Goal: Find contact information: Find contact information

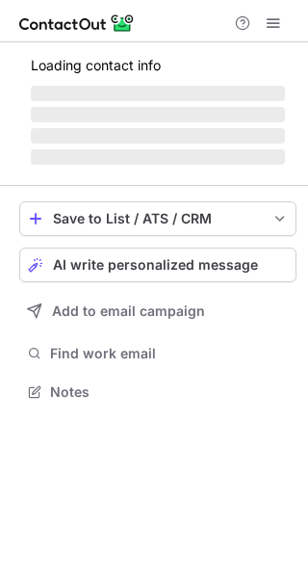
scroll to position [404, 308]
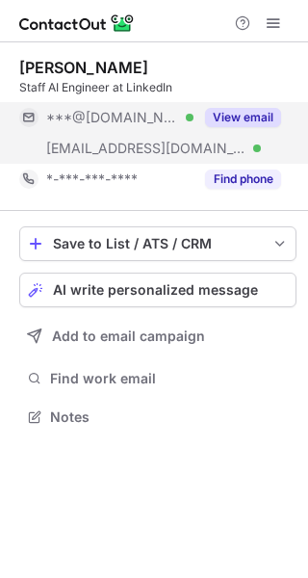
click at [244, 111] on button "View email" at bounding box center [243, 117] width 76 height 19
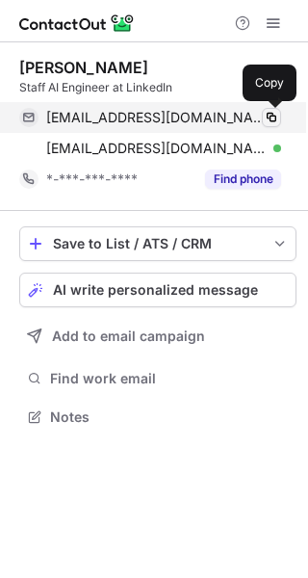
click at [269, 112] on span at bounding box center [271, 117] width 15 height 15
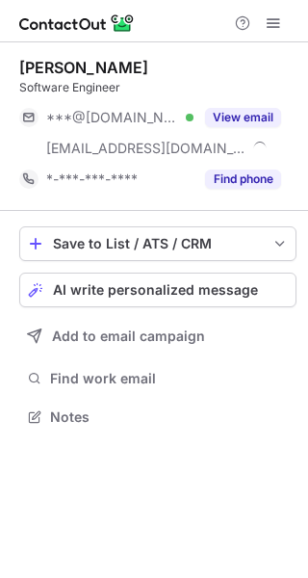
scroll to position [404, 308]
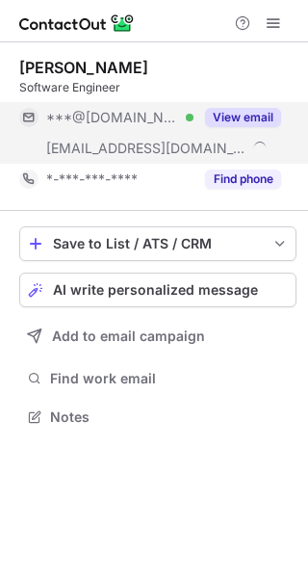
click at [224, 118] on button "View email" at bounding box center [243, 117] width 76 height 19
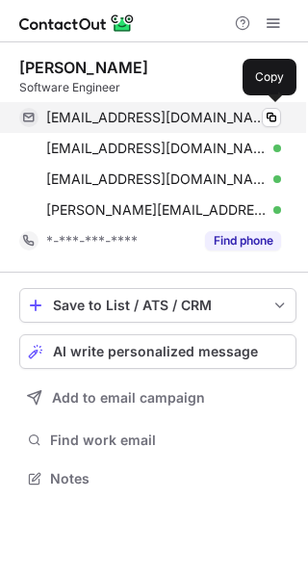
scroll to position [465, 308]
click at [271, 120] on span at bounding box center [271, 117] width 15 height 15
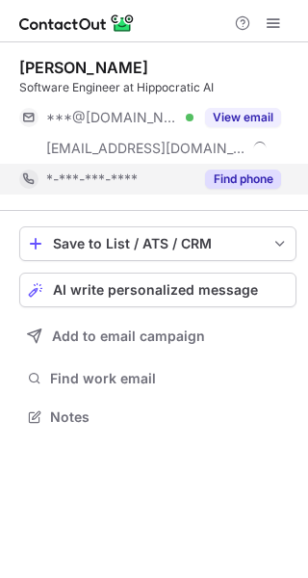
scroll to position [404, 308]
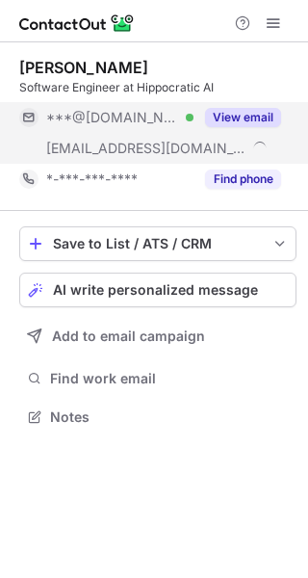
click at [224, 121] on button "View email" at bounding box center [243, 117] width 76 height 19
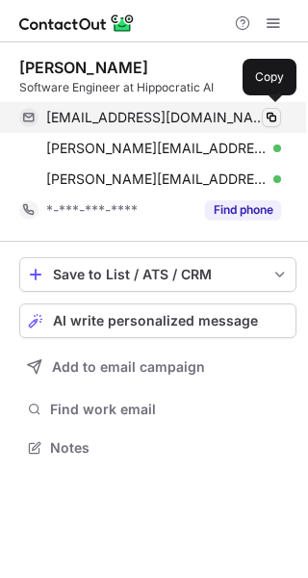
scroll to position [435, 308]
click at [273, 119] on span at bounding box center [271, 117] width 15 height 15
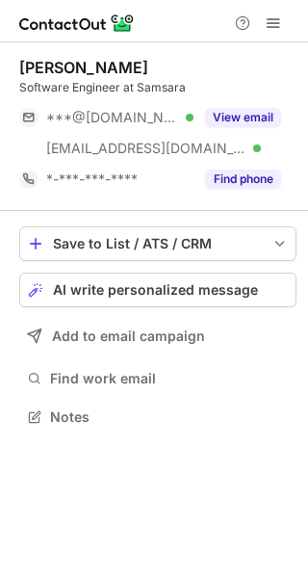
scroll to position [404, 308]
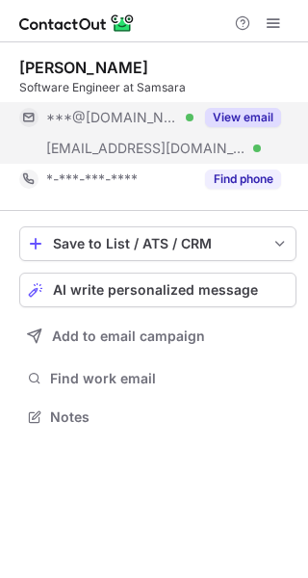
click at [241, 117] on button "View email" at bounding box center [243, 117] width 76 height 19
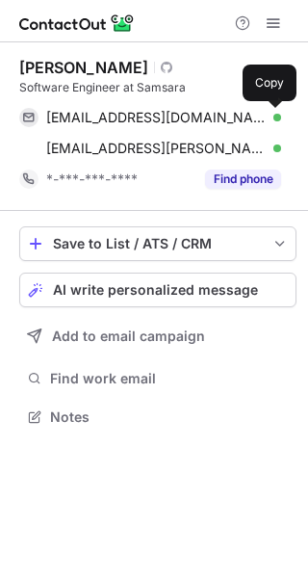
click at [270, 117] on span at bounding box center [271, 117] width 15 height 15
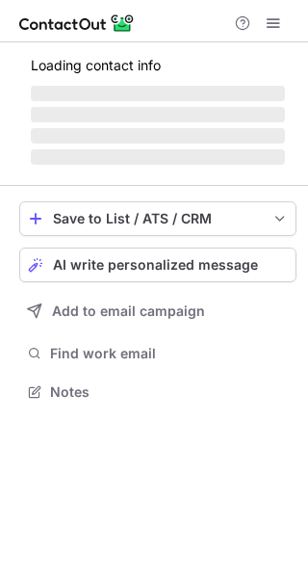
scroll to position [373, 308]
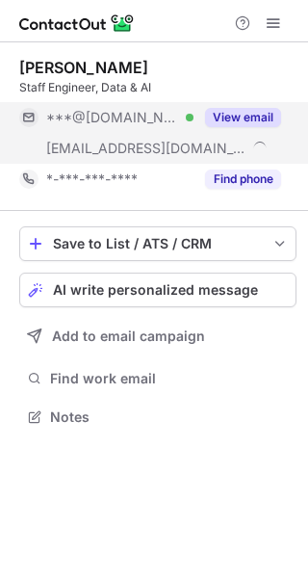
scroll to position [404, 308]
click at [250, 116] on button "View email" at bounding box center [243, 117] width 76 height 19
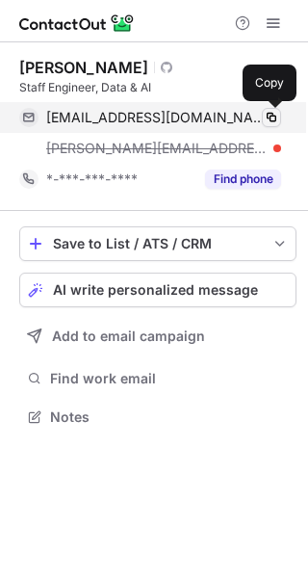
click at [279, 118] on button at bounding box center [271, 117] width 19 height 19
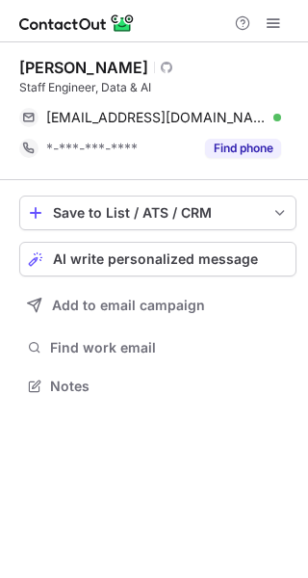
scroll to position [373, 308]
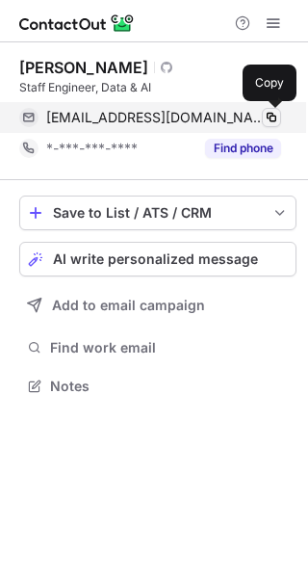
click at [279, 113] on button at bounding box center [271, 117] width 19 height 19
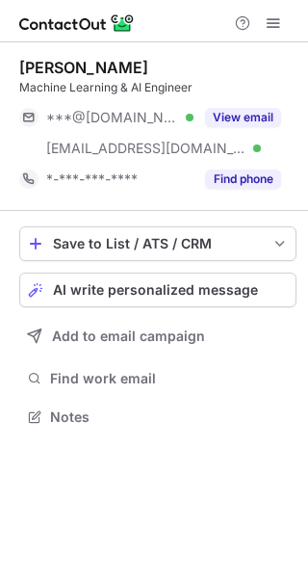
scroll to position [404, 308]
click at [241, 119] on button "View email" at bounding box center [243, 117] width 76 height 19
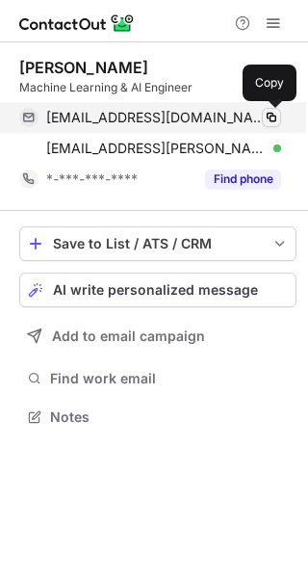
click at [273, 114] on span at bounding box center [271, 117] width 15 height 15
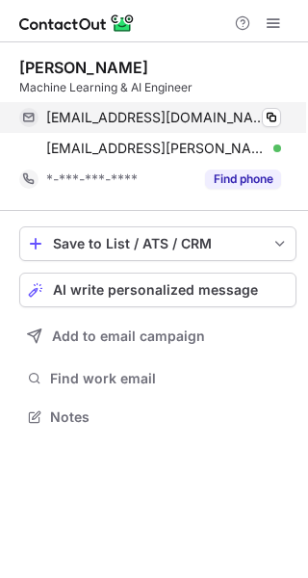
scroll to position [404, 308]
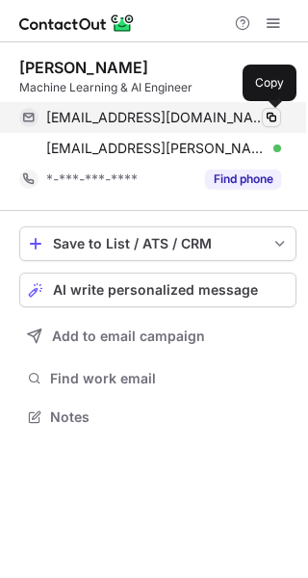
click at [266, 114] on span at bounding box center [271, 117] width 15 height 15
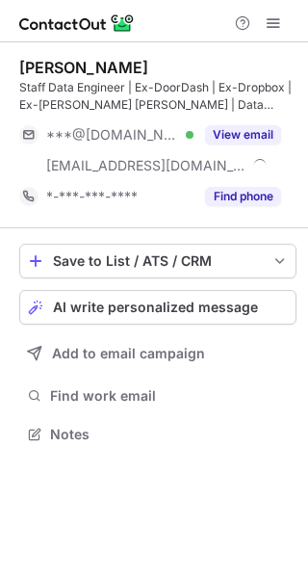
scroll to position [421, 308]
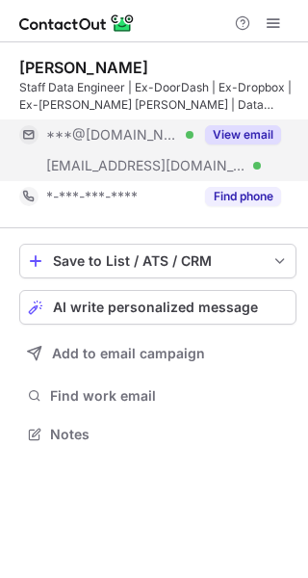
click at [246, 132] on button "View email" at bounding box center [243, 134] width 76 height 19
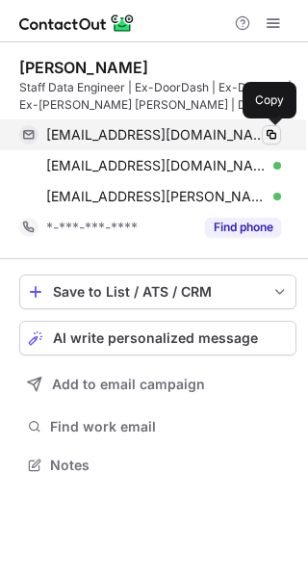
scroll to position [452, 308]
click at [276, 134] on span at bounding box center [271, 134] width 15 height 15
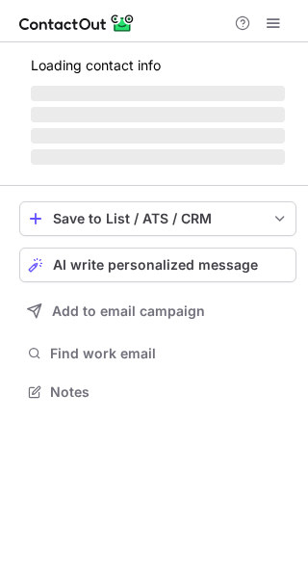
scroll to position [421, 308]
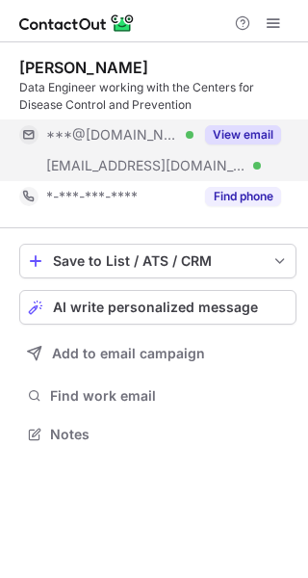
click at [239, 128] on button "View email" at bounding box center [243, 134] width 76 height 19
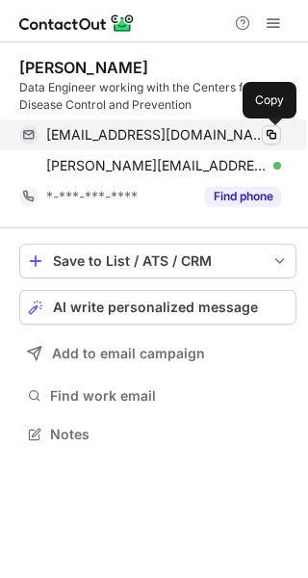
click at [271, 130] on span at bounding box center [271, 134] width 15 height 15
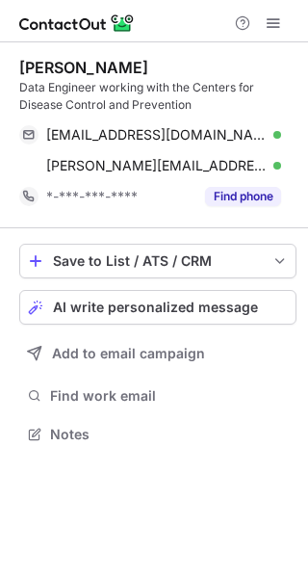
scroll to position [421, 308]
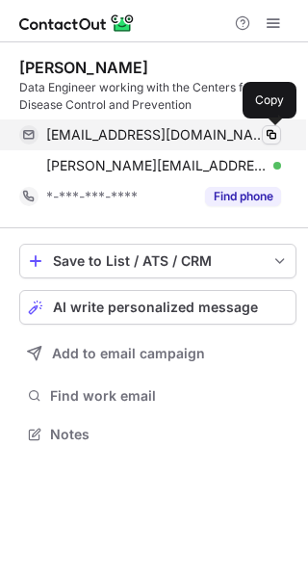
click at [270, 126] on button at bounding box center [271, 134] width 19 height 19
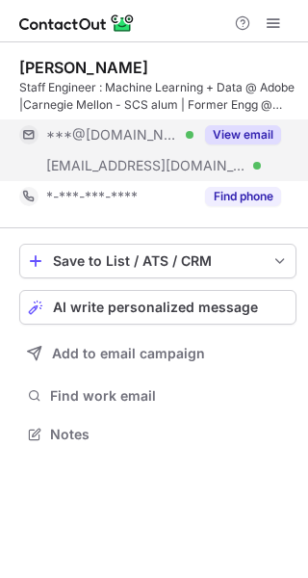
scroll to position [421, 308]
click at [254, 121] on div "View email" at bounding box center [238, 134] width 88 height 31
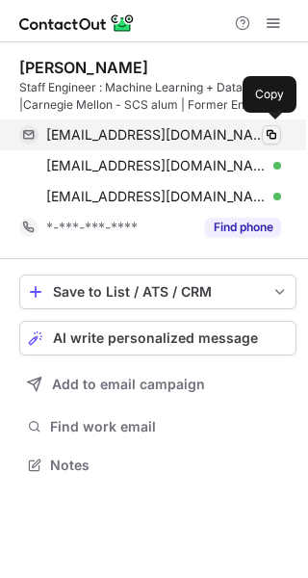
scroll to position [452, 308]
click at [267, 129] on span at bounding box center [271, 134] width 15 height 15
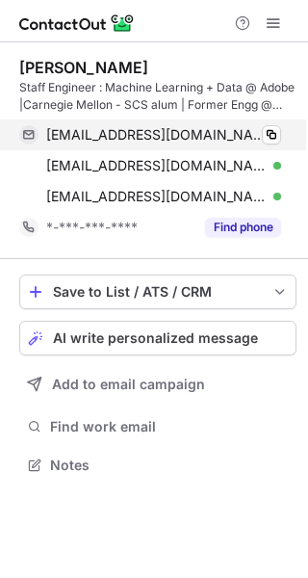
scroll to position [452, 308]
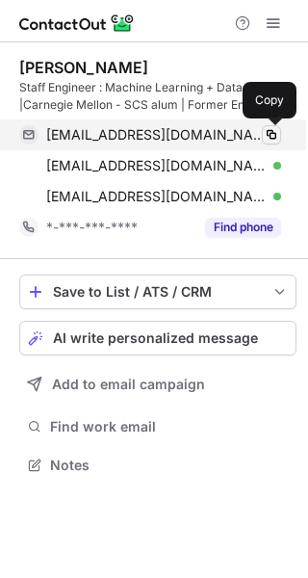
click at [269, 132] on span at bounding box center [271, 134] width 15 height 15
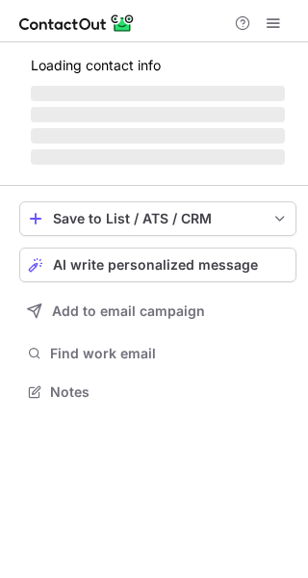
scroll to position [373, 308]
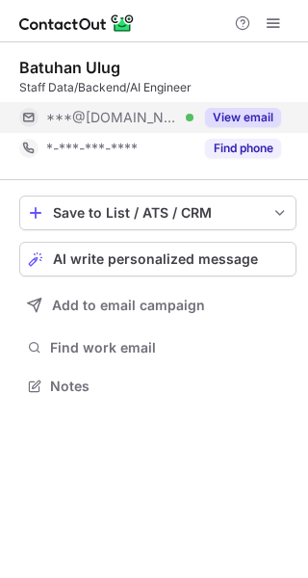
click at [246, 114] on button "View email" at bounding box center [243, 117] width 76 height 19
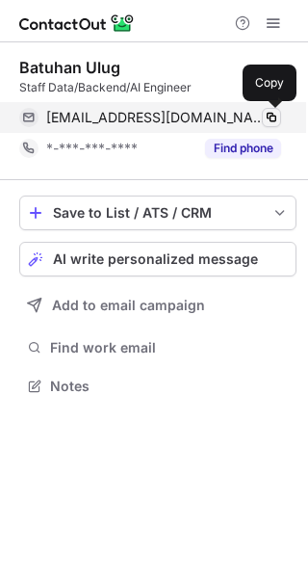
click at [267, 115] on span at bounding box center [271, 117] width 15 height 15
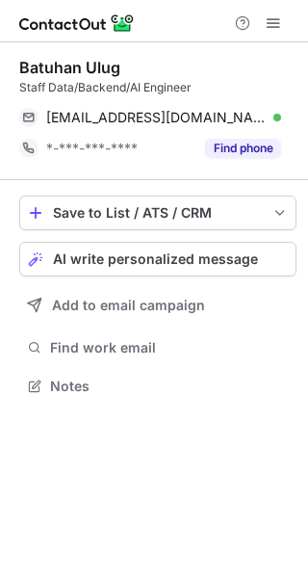
scroll to position [373, 308]
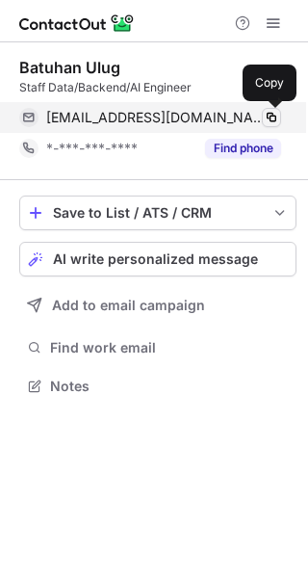
click at [276, 119] on span at bounding box center [271, 117] width 15 height 15
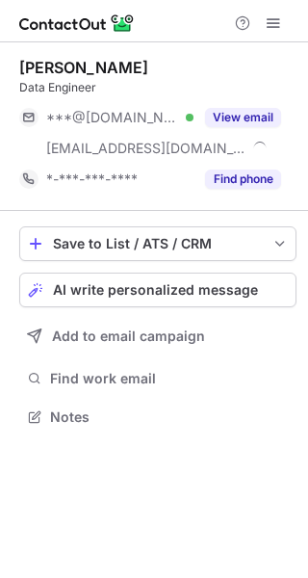
scroll to position [404, 308]
click at [253, 109] on button "View email" at bounding box center [243, 117] width 76 height 19
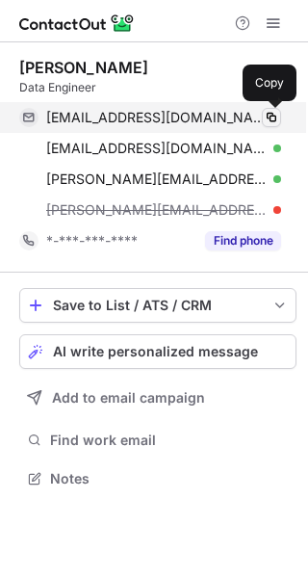
scroll to position [465, 308]
click at [262, 115] on button at bounding box center [271, 117] width 19 height 19
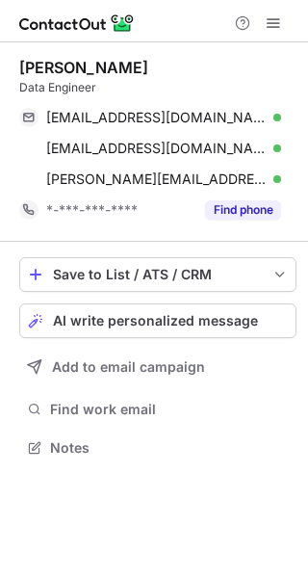
scroll to position [435, 308]
